Goal: Book appointment/travel/reservation

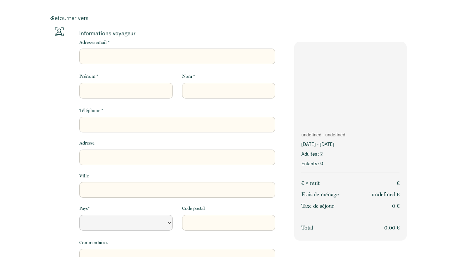
select select "Default select example"
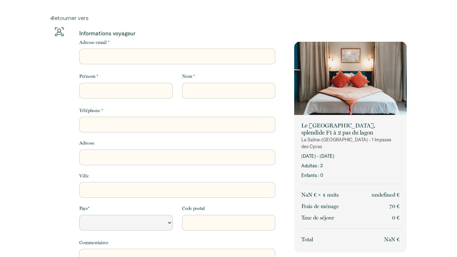
select select "Default select example"
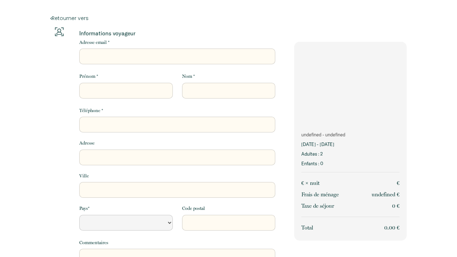
select select "Default select example"
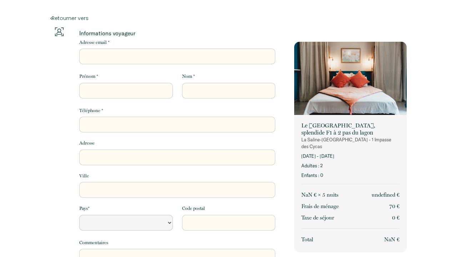
select select "Default select example"
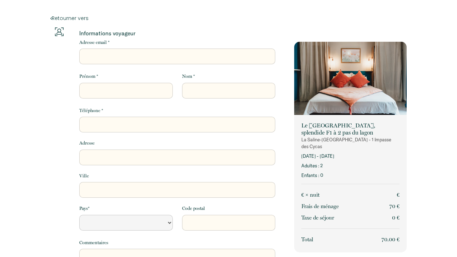
select select "Default select example"
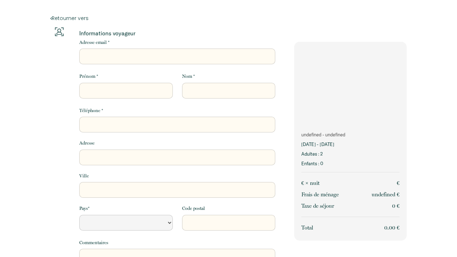
select select "Default select example"
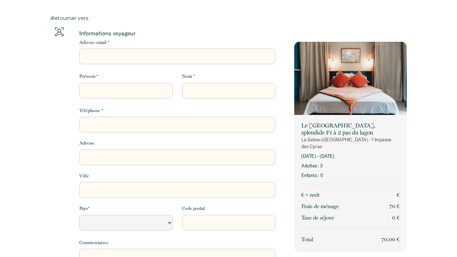
select select "Default select example"
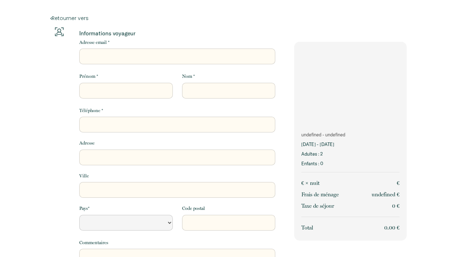
select select "Default select example"
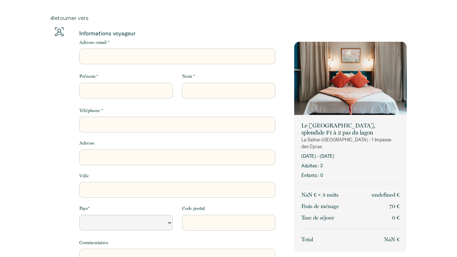
select select "Default select example"
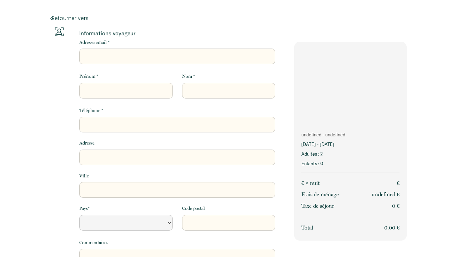
select select "Default select example"
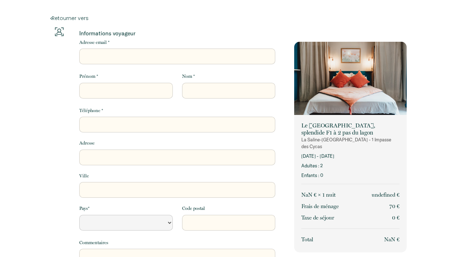
select select "Default select example"
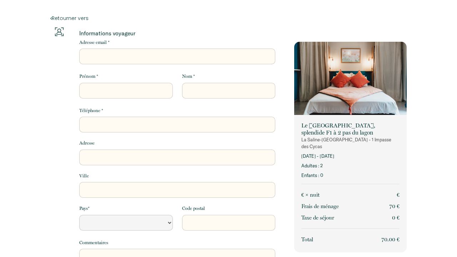
select select "Default select example"
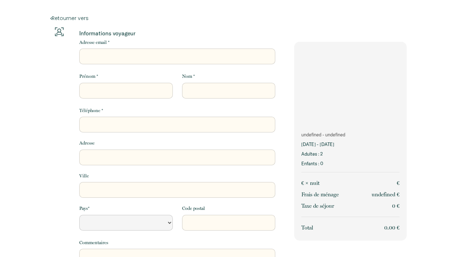
select select "Default select example"
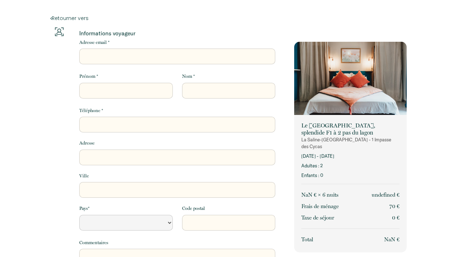
select select "Default select example"
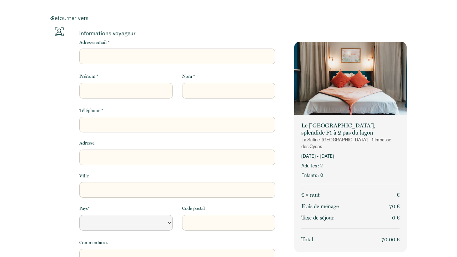
select select "Default select example"
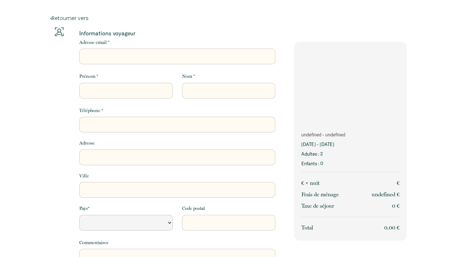
select select "Default select example"
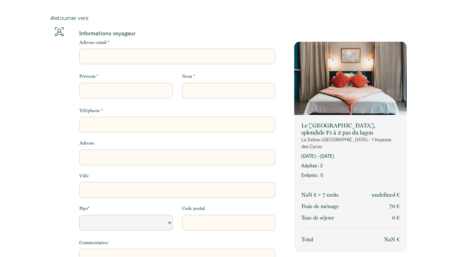
select select "Default select example"
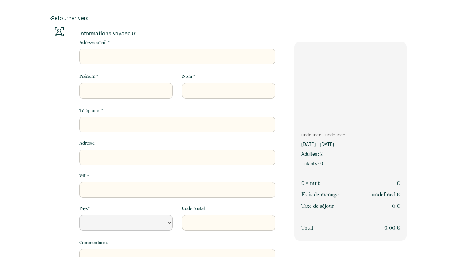
select select "Default select example"
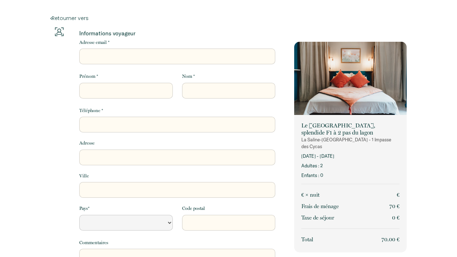
select select "Default select example"
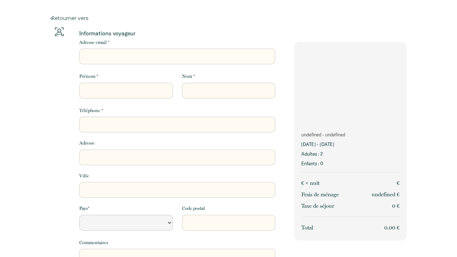
select select "Default select example"
